Goal: Feedback & Contribution: Contribute content

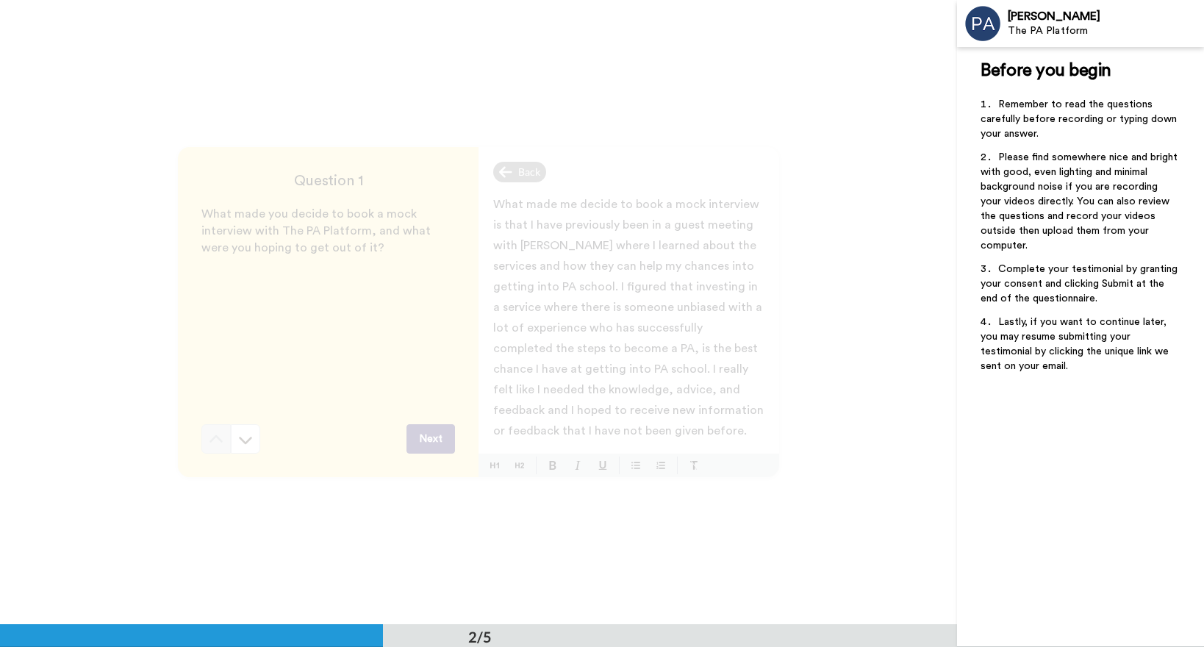
scroll to position [625, 0]
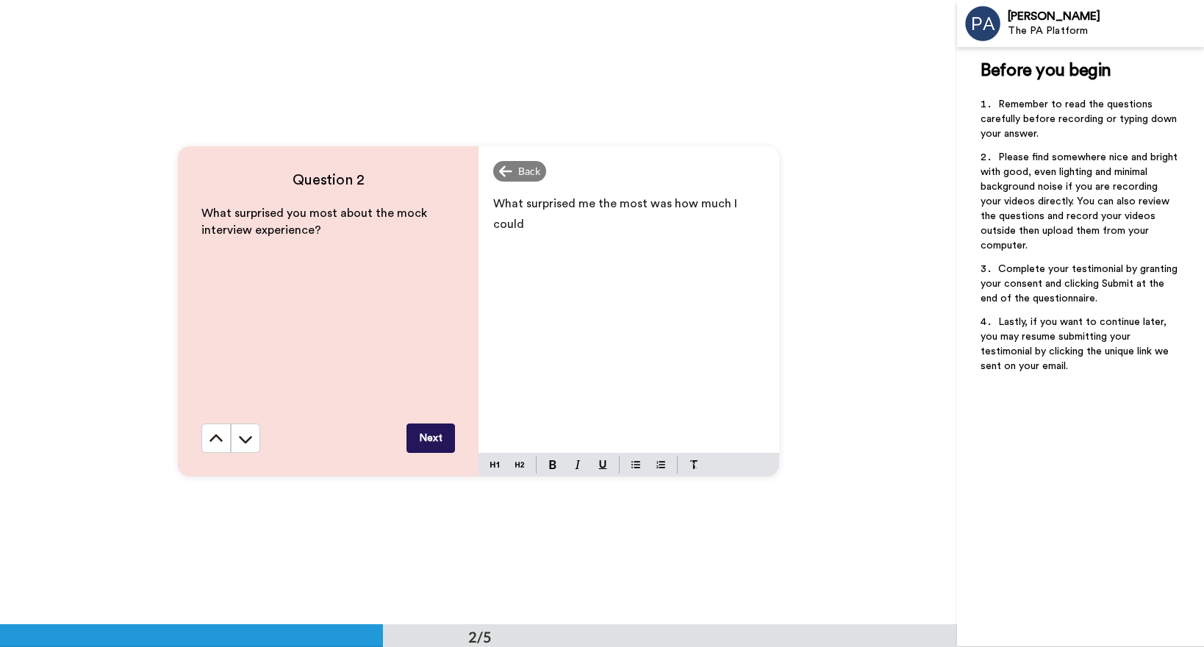
click at [764, 210] on div "What surprised me the most was how much I could" at bounding box center [629, 319] width 301 height 265
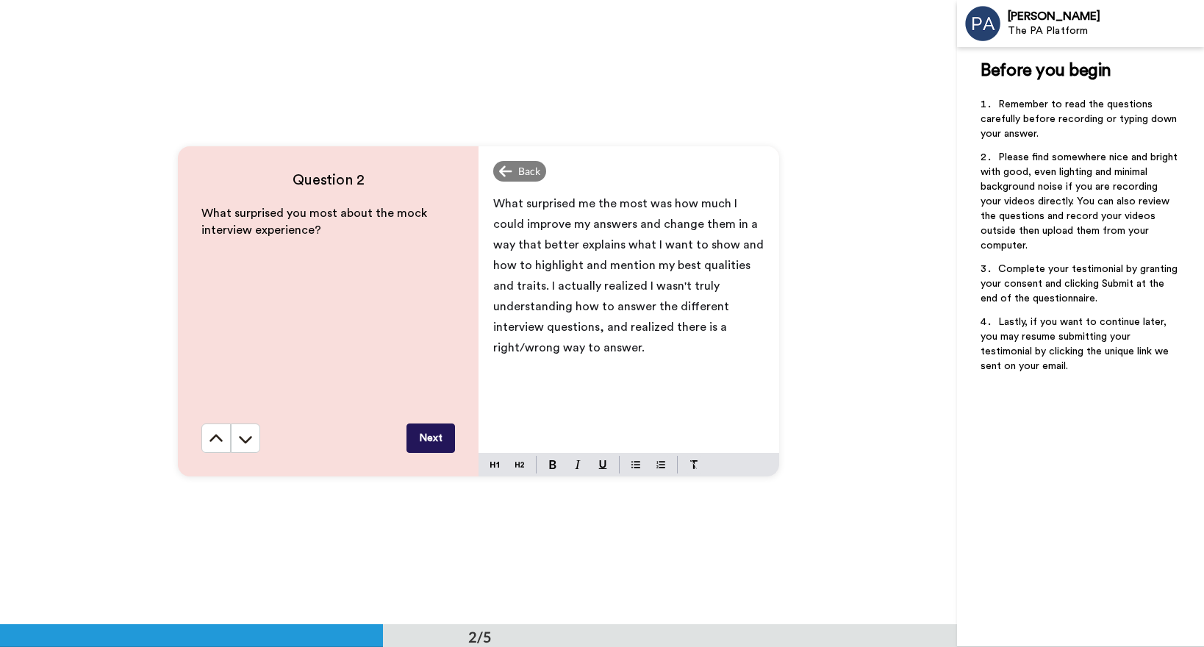
click at [417, 432] on button "Next" at bounding box center [431, 437] width 49 height 29
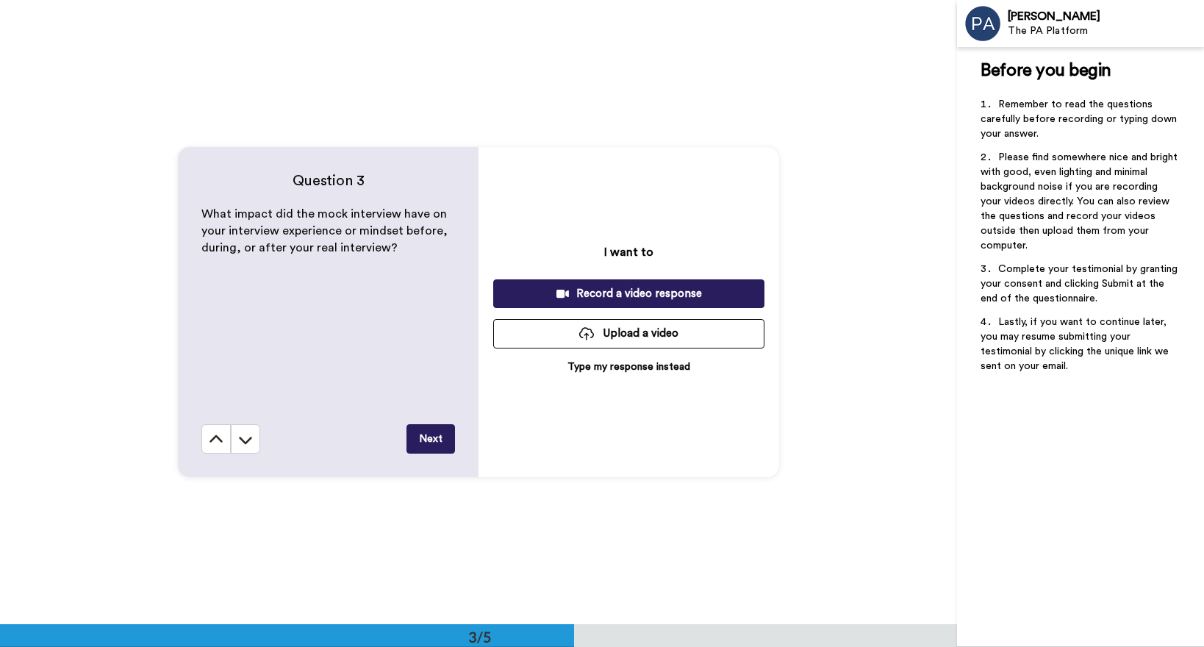
scroll to position [1249, 0]
click at [250, 437] on icon at bounding box center [245, 439] width 15 height 15
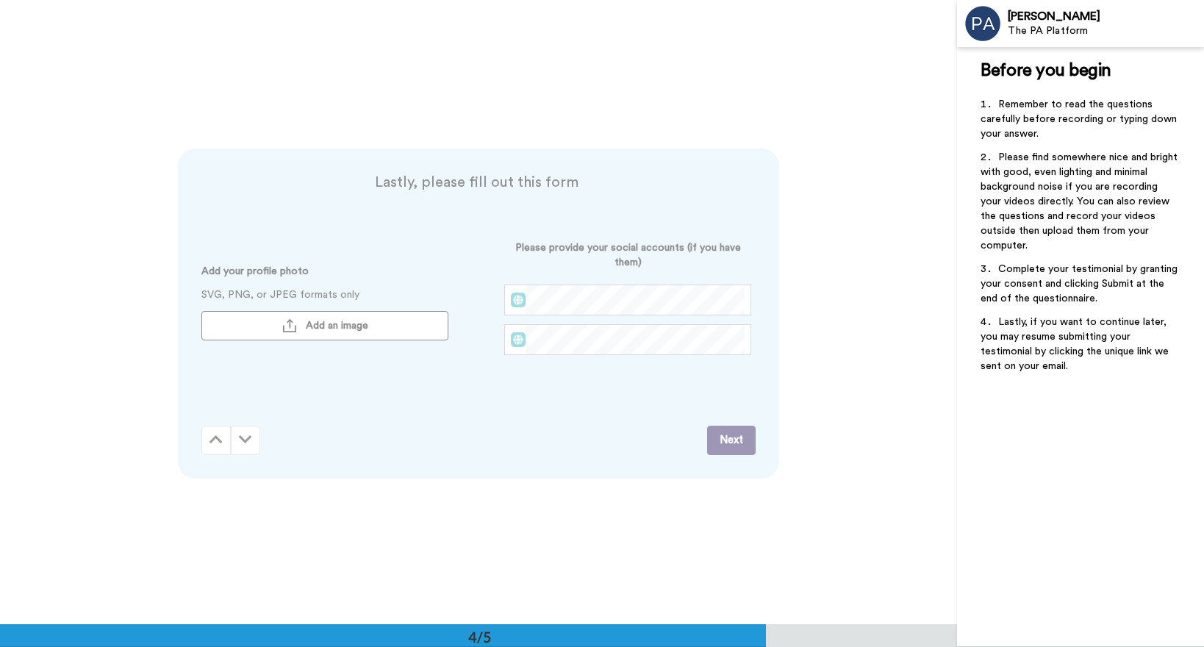
scroll to position [1873, 0]
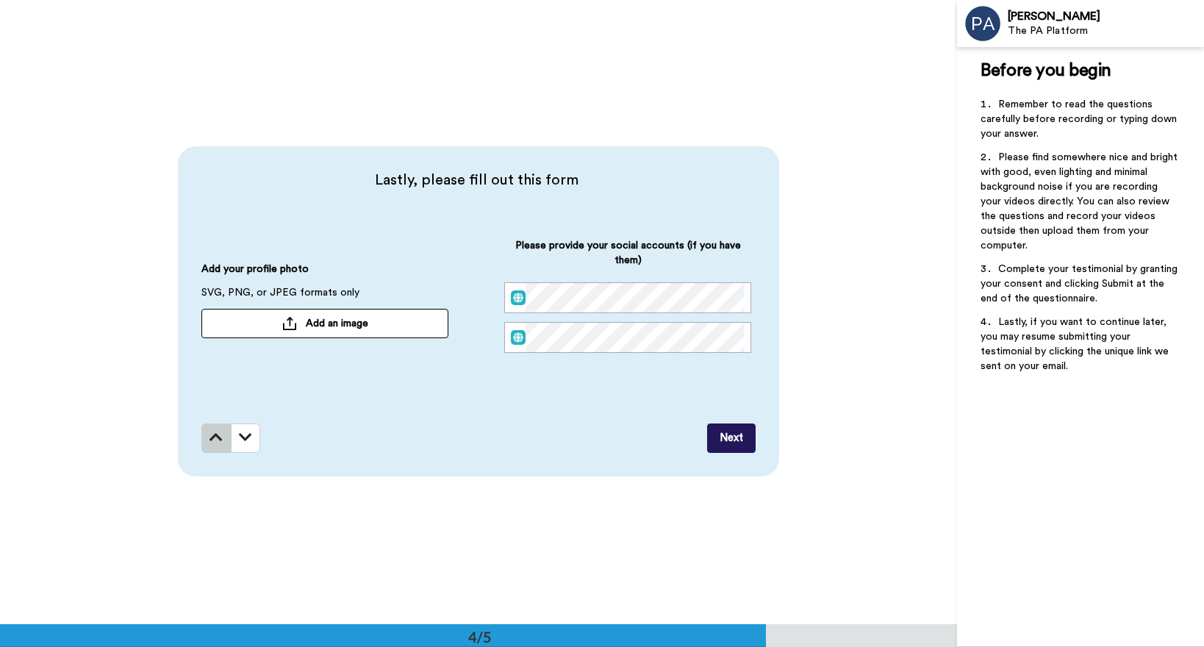
click at [211, 438] on icon at bounding box center [216, 437] width 13 height 15
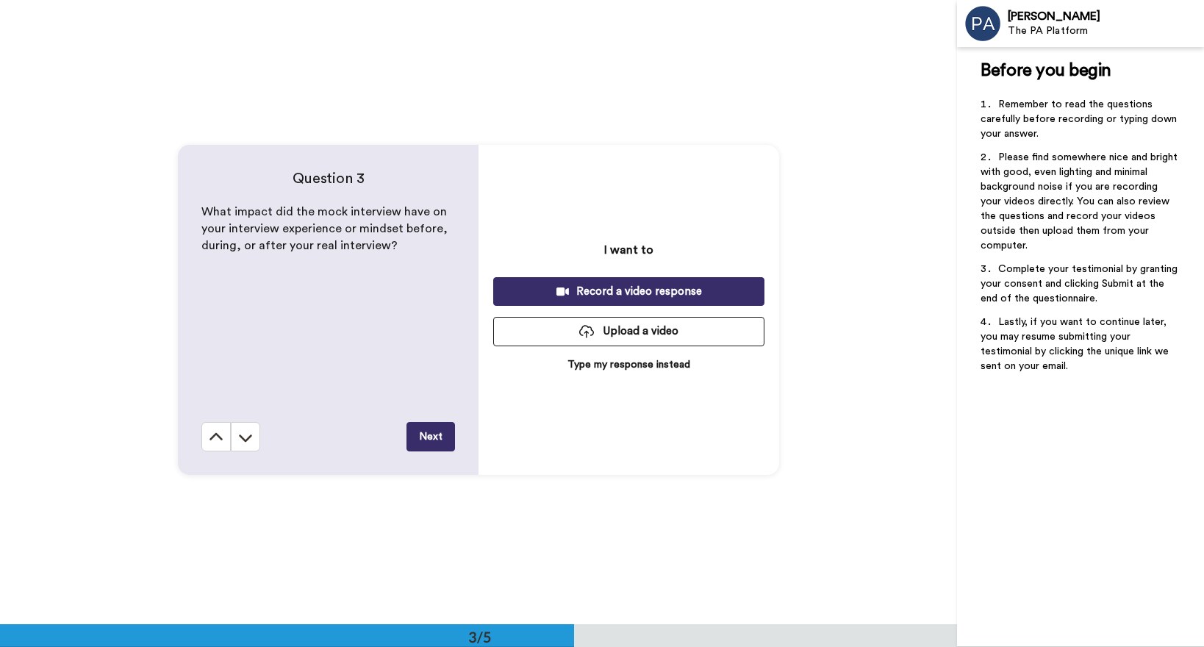
scroll to position [1249, 0]
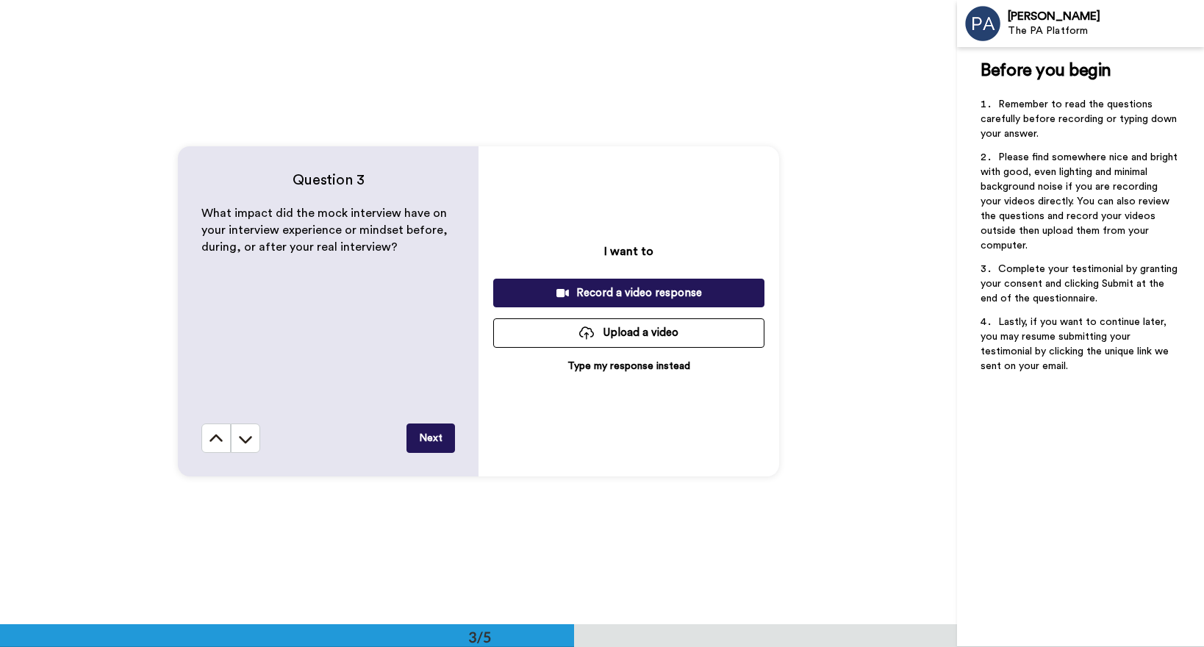
click at [630, 371] on p "Type my response instead" at bounding box center [629, 366] width 123 height 15
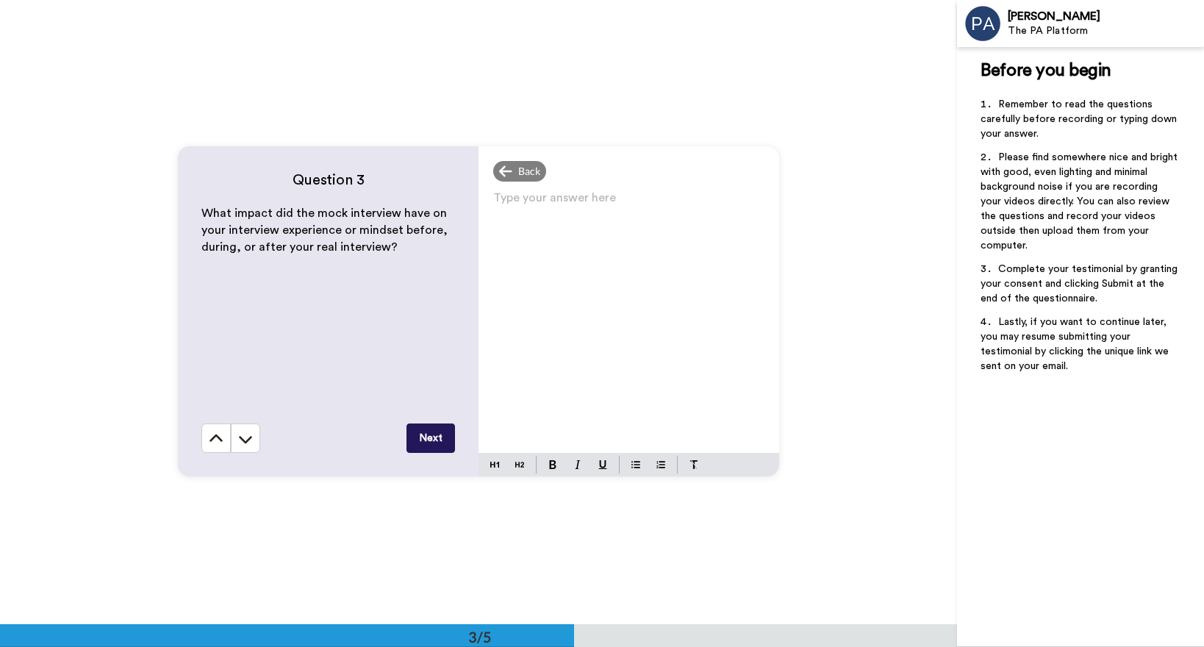
click at [631, 371] on div "Type your answer here ﻿" at bounding box center [629, 319] width 301 height 265
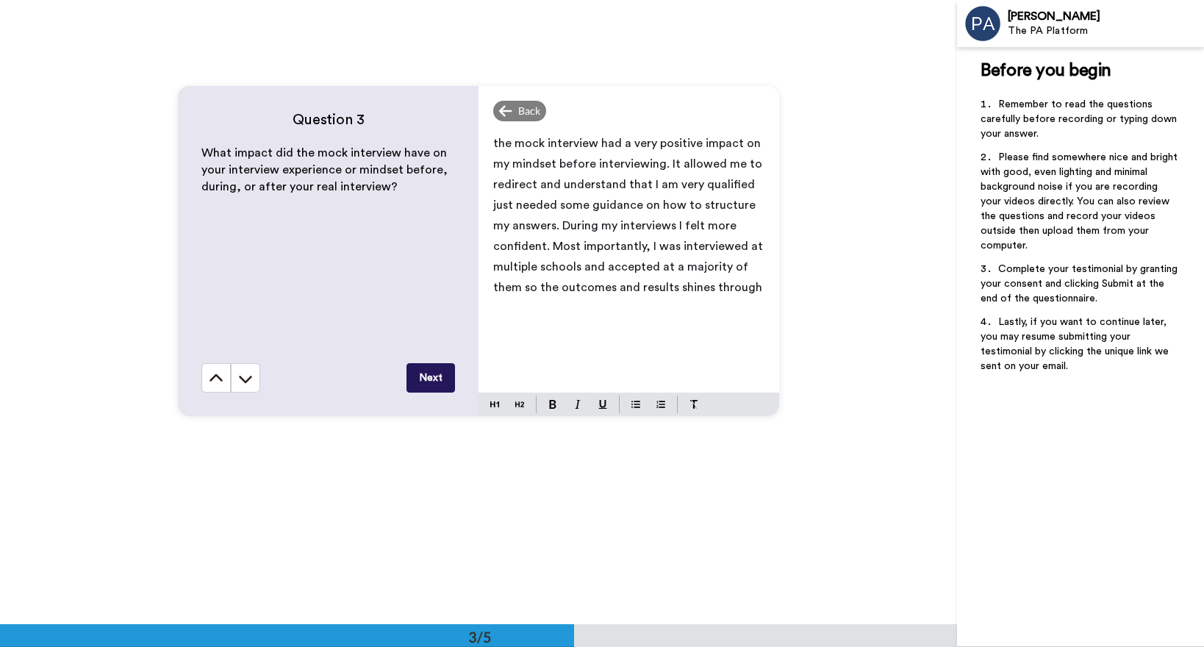
scroll to position [1314, 0]
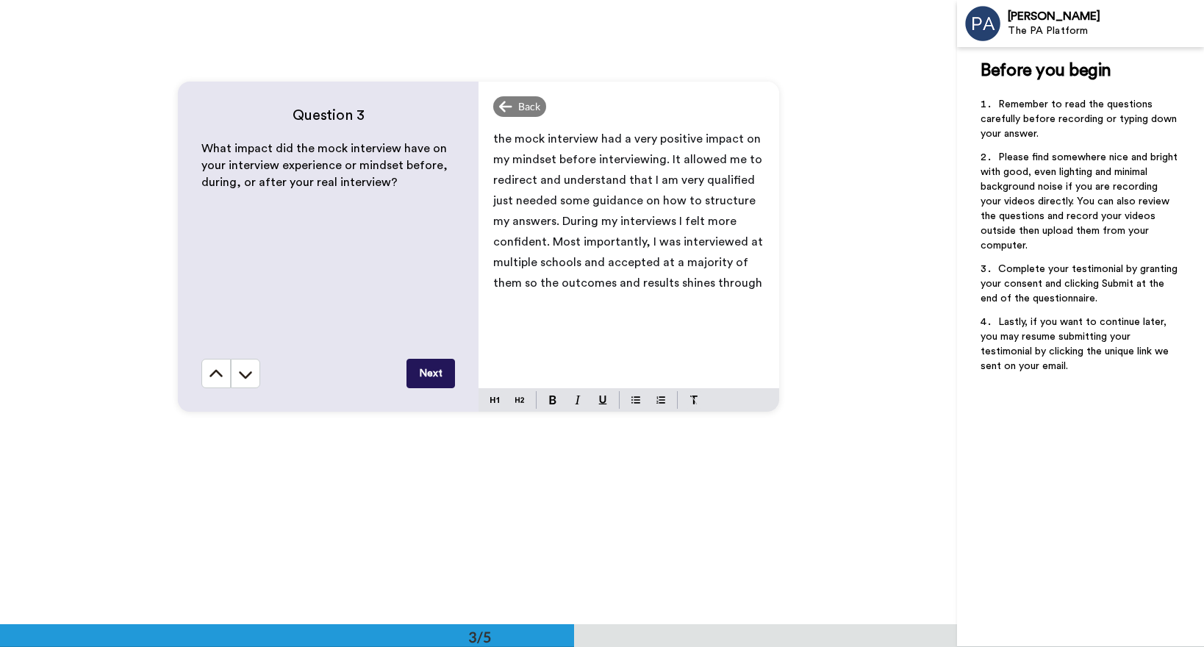
click at [709, 284] on span "the mock interview had a very positive impact on my mindset before interviewing…" at bounding box center [629, 211] width 273 height 156
drag, startPoint x: 556, startPoint y: 284, endPoint x: 772, endPoint y: 294, distance: 216.4
click at [772, 294] on div "the mock interview had a very positive impact on my mindset before interviewing…" at bounding box center [629, 255] width 301 height 265
click at [547, 237] on span "the mock interview had a very positive impact on my mindset before interviewing…" at bounding box center [629, 211] width 273 height 156
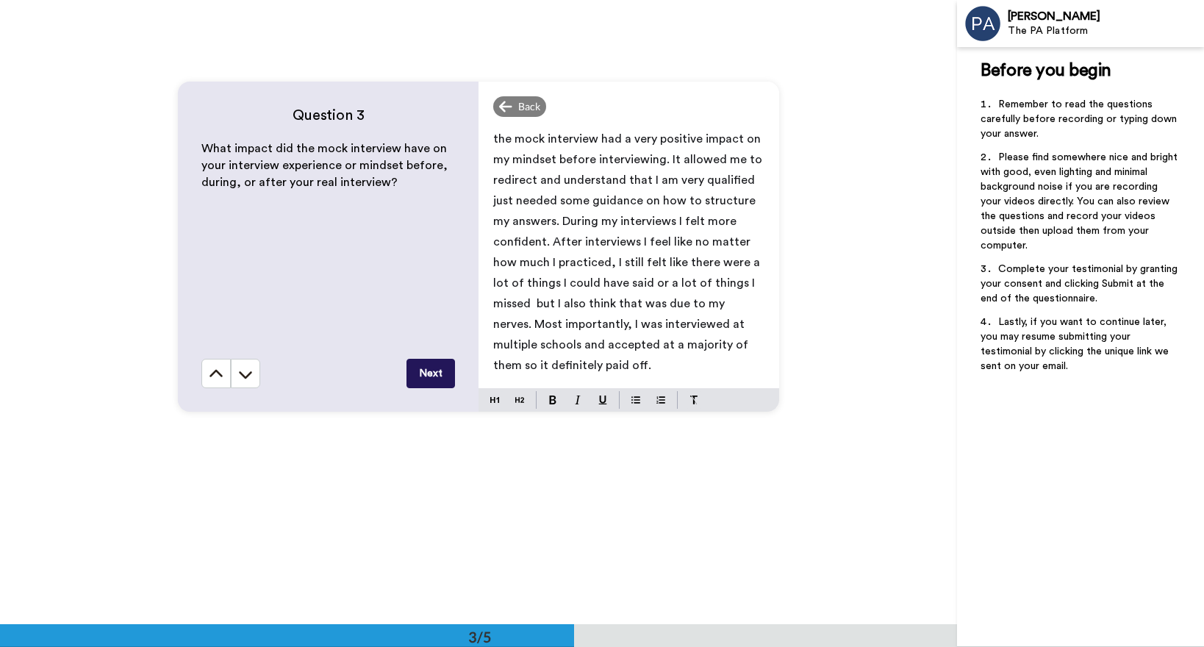
scroll to position [1356, 0]
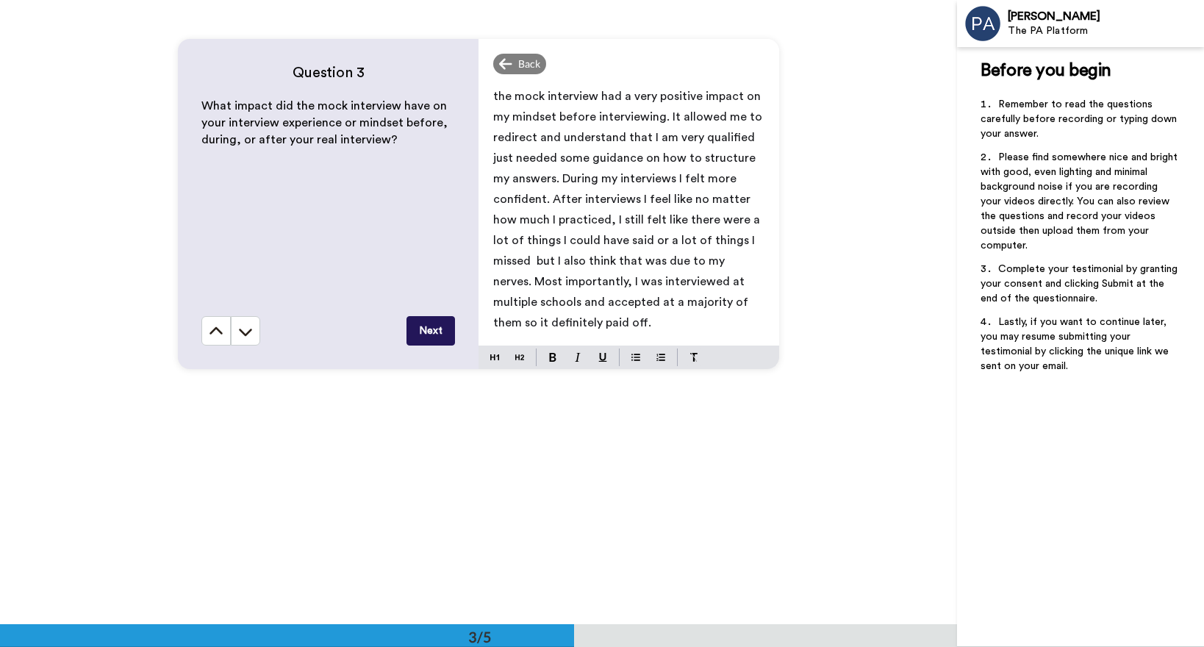
click at [437, 335] on button "Next" at bounding box center [431, 330] width 49 height 29
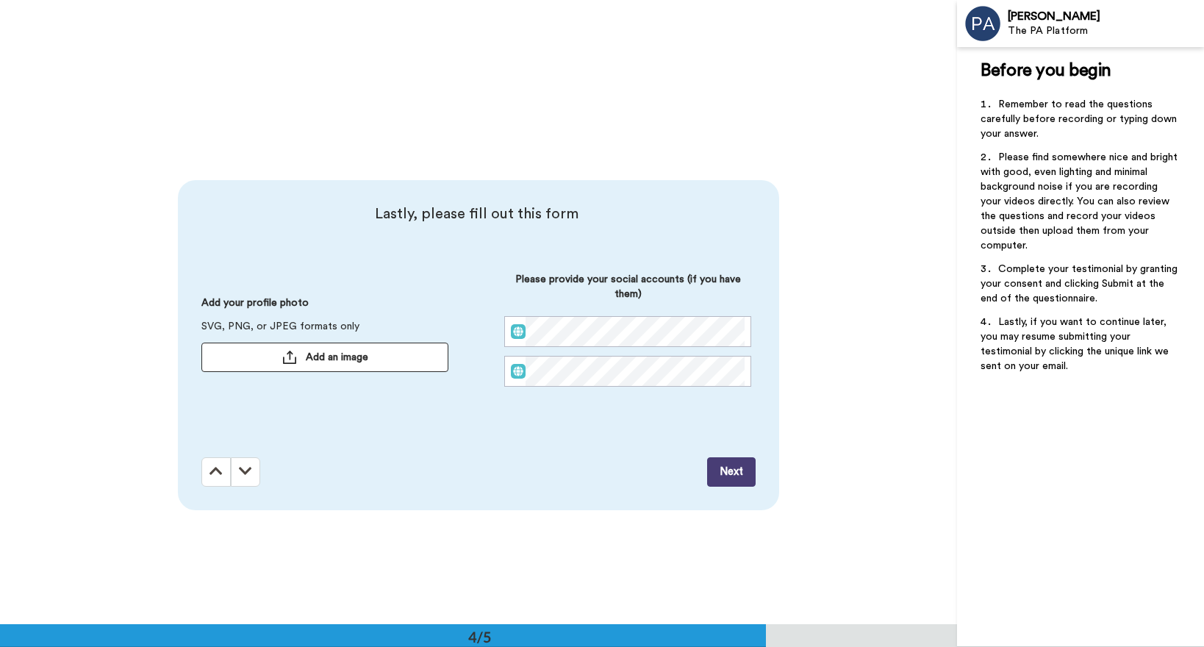
scroll to position [1873, 0]
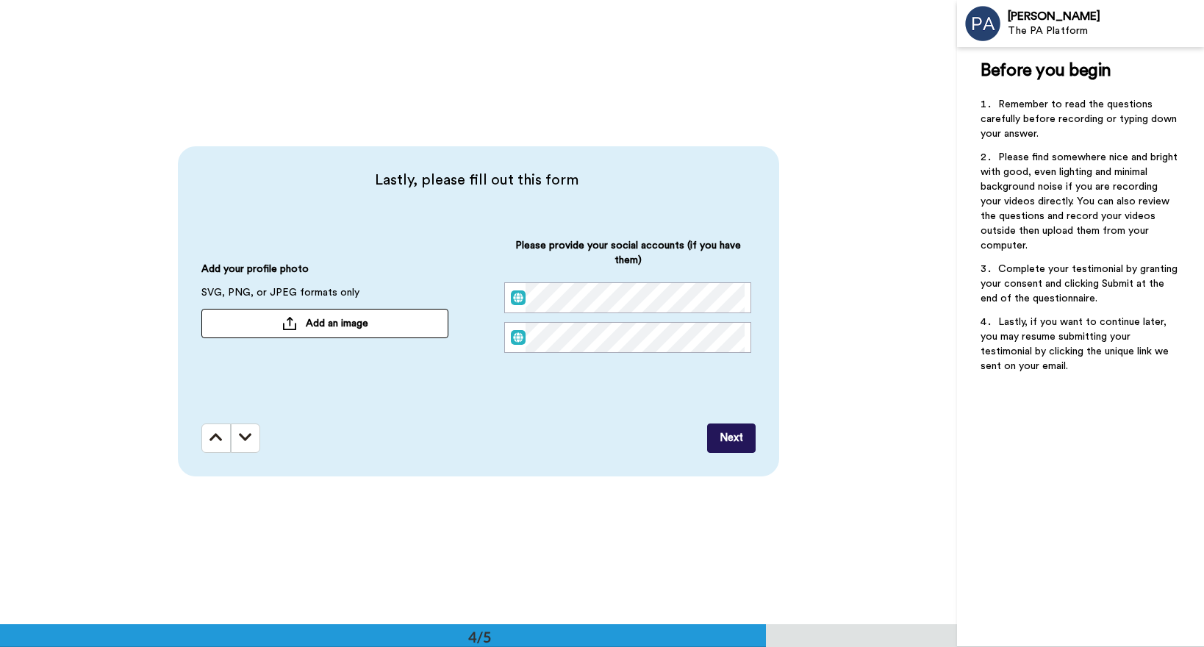
click at [283, 321] on div at bounding box center [289, 323] width 15 height 13
click at [355, 329] on span "Add an image" at bounding box center [337, 323] width 62 height 15
click at [358, 324] on span "Add an image" at bounding box center [337, 323] width 62 height 15
click at [715, 447] on button "Next" at bounding box center [731, 437] width 49 height 29
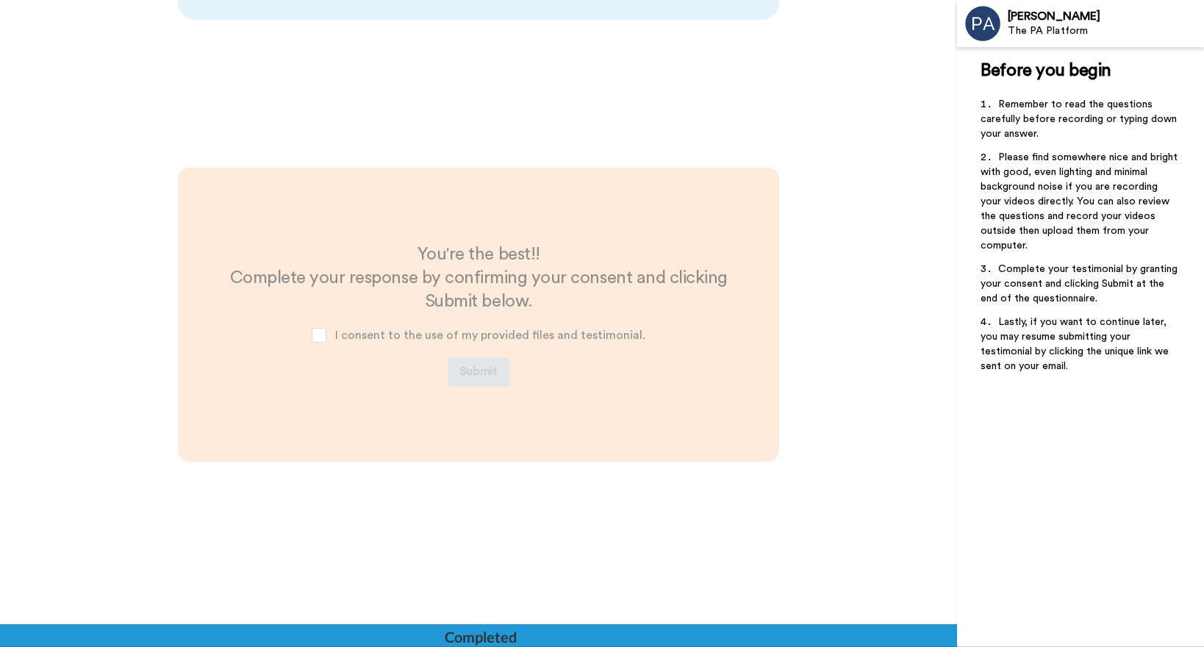
scroll to position [2332, 0]
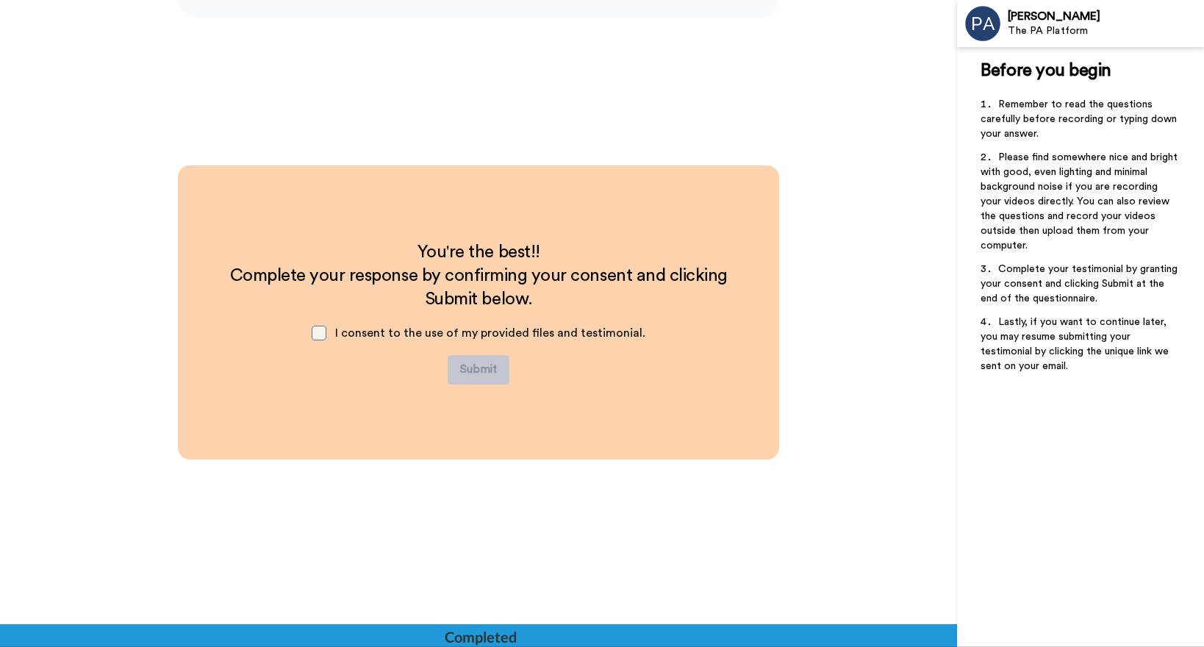
click at [323, 335] on span at bounding box center [319, 333] width 15 height 15
click at [459, 376] on button "Submit" at bounding box center [479, 369] width 62 height 29
